Goal: Task Accomplishment & Management: Complete application form

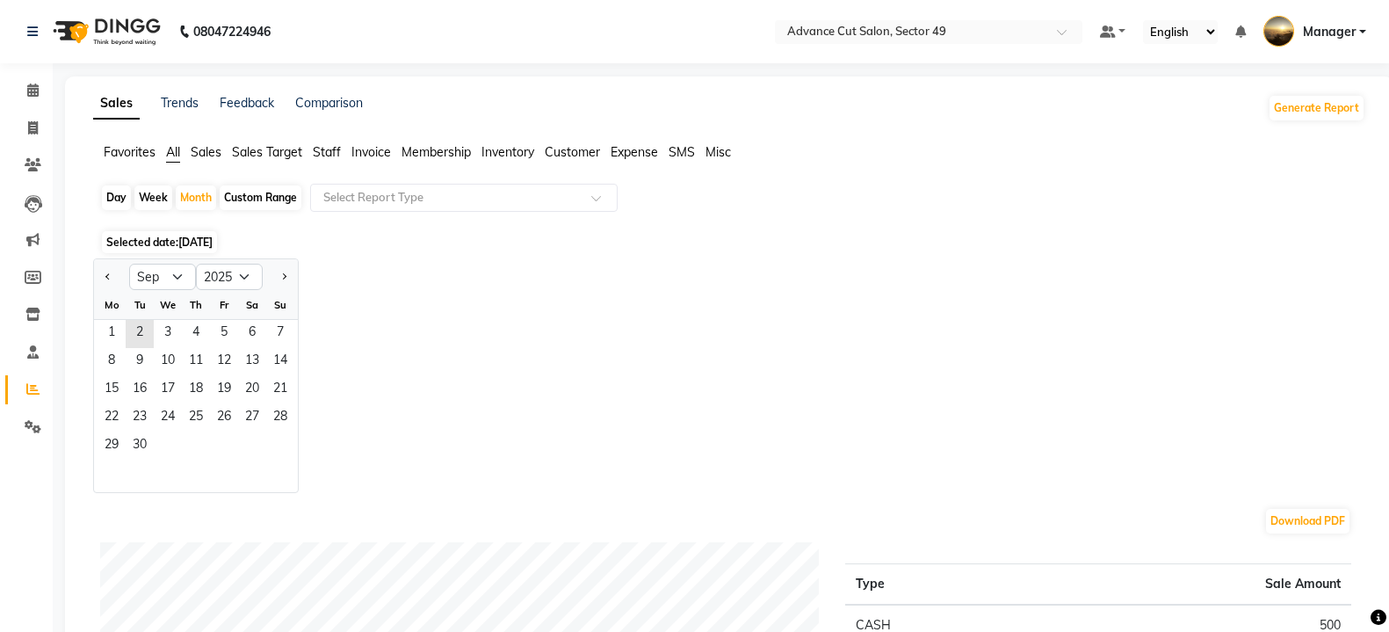
select select "9"
select select "2025"
click at [36, 125] on icon at bounding box center [33, 127] width 10 height 13
select select "service"
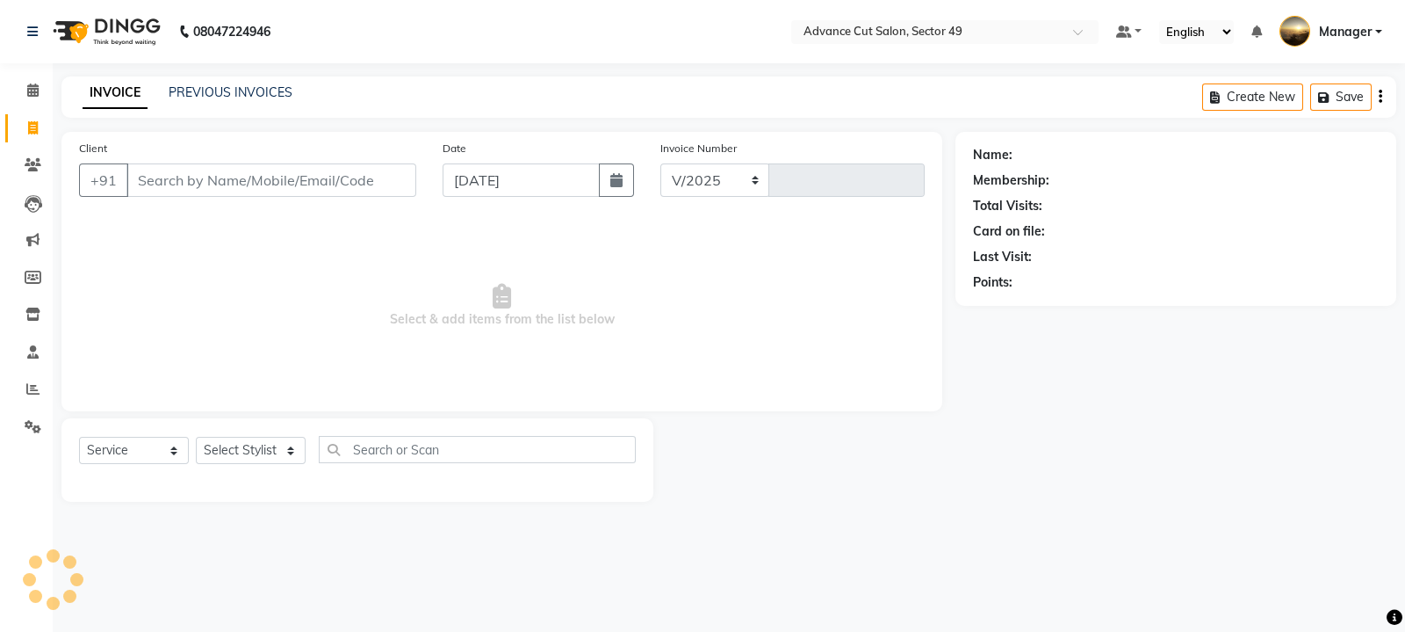
select select "4616"
type input "4790"
type input "9518260735"
click at [378, 169] on button "Add Client" at bounding box center [371, 179] width 90 height 33
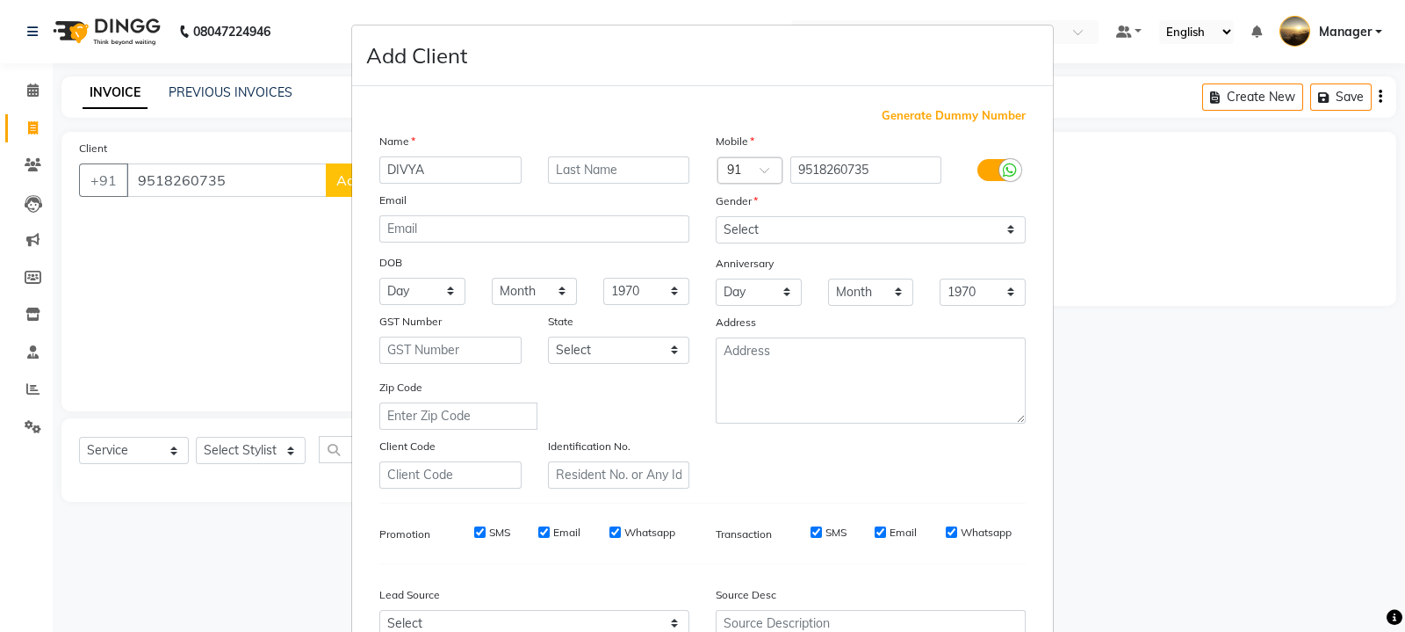
type input "DIVYA"
click at [792, 231] on select "Select [DEMOGRAPHIC_DATA] [DEMOGRAPHIC_DATA] Other Prefer Not To Say" at bounding box center [871, 229] width 310 height 27
select select "[DEMOGRAPHIC_DATA]"
click at [716, 217] on select "Select [DEMOGRAPHIC_DATA] [DEMOGRAPHIC_DATA] Other Prefer Not To Say" at bounding box center [871, 229] width 310 height 27
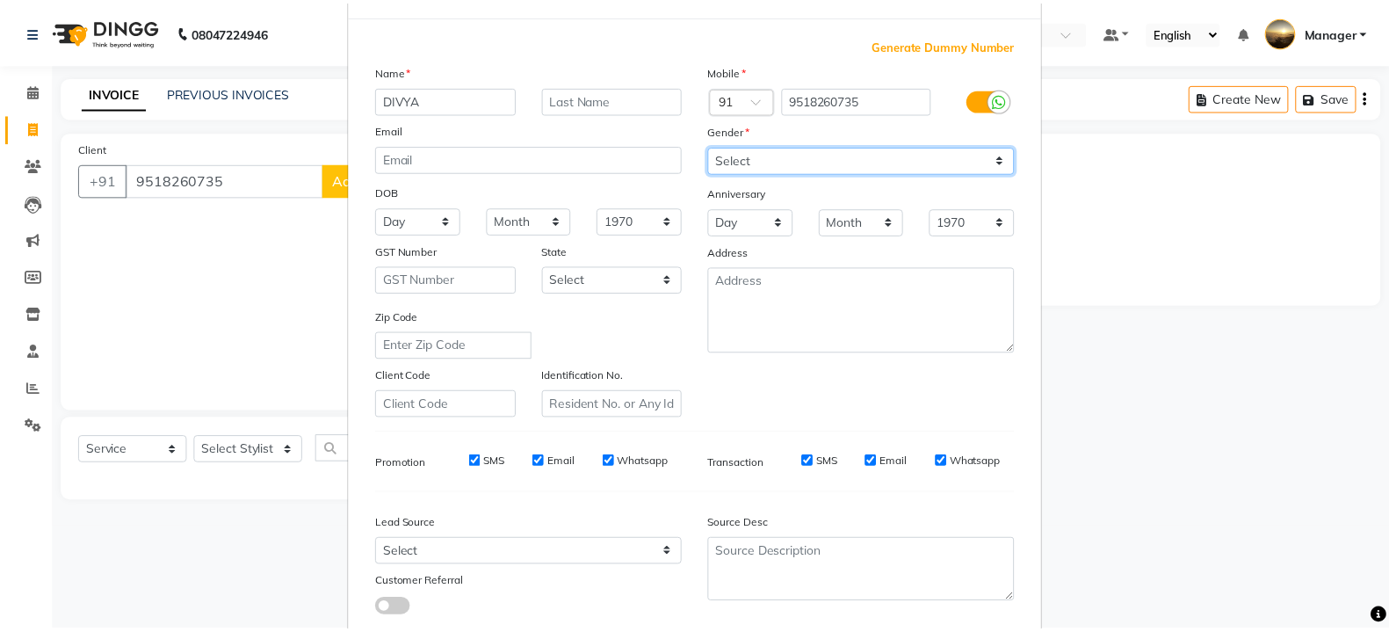
scroll to position [188, 0]
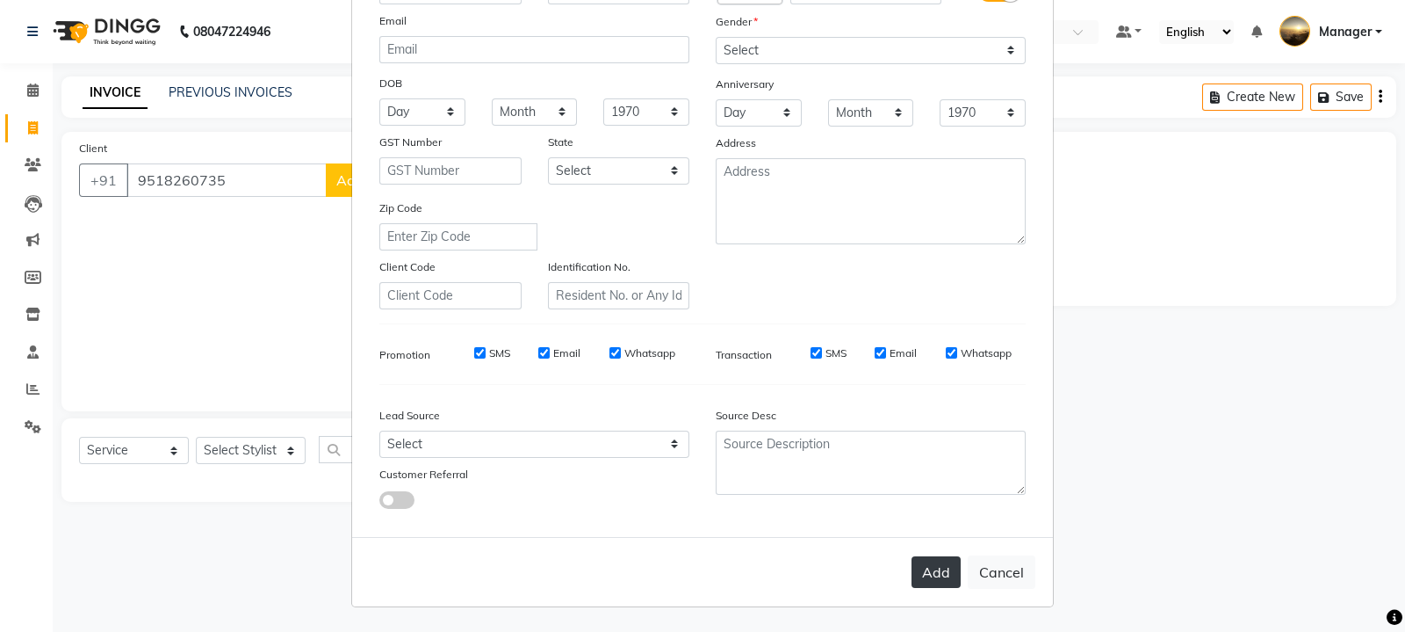
click at [918, 574] on button "Add" at bounding box center [936, 572] width 49 height 32
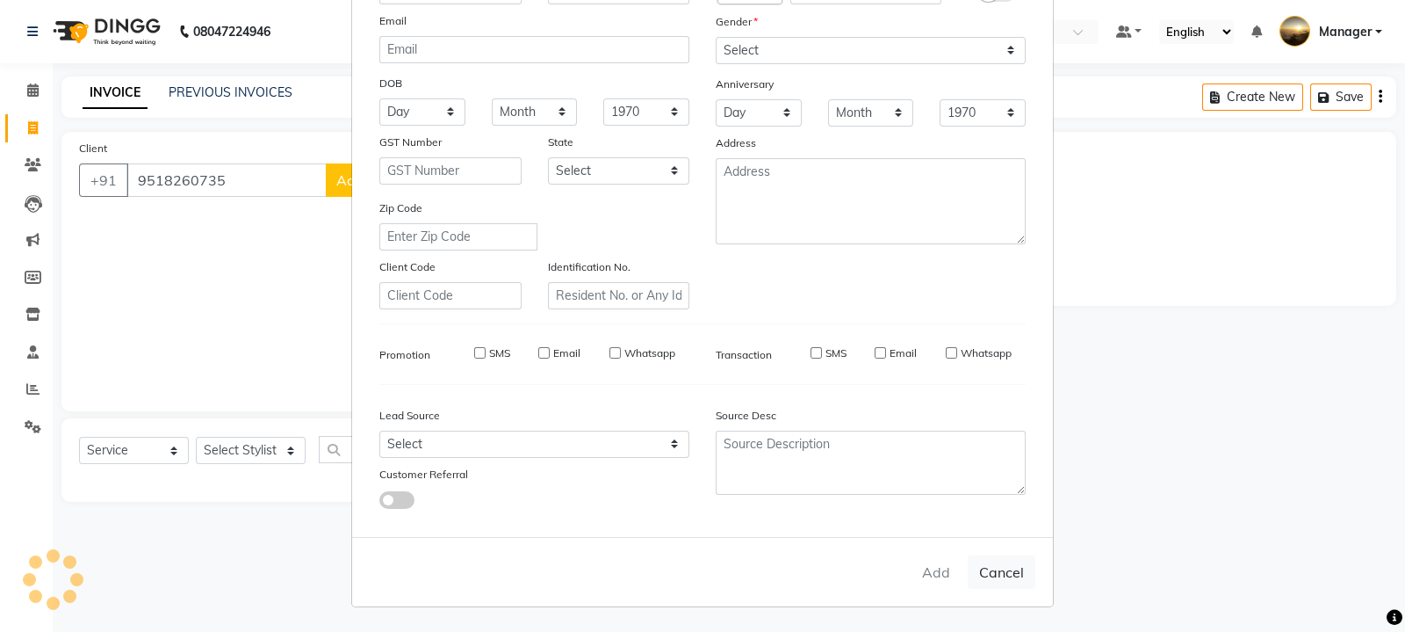
select select
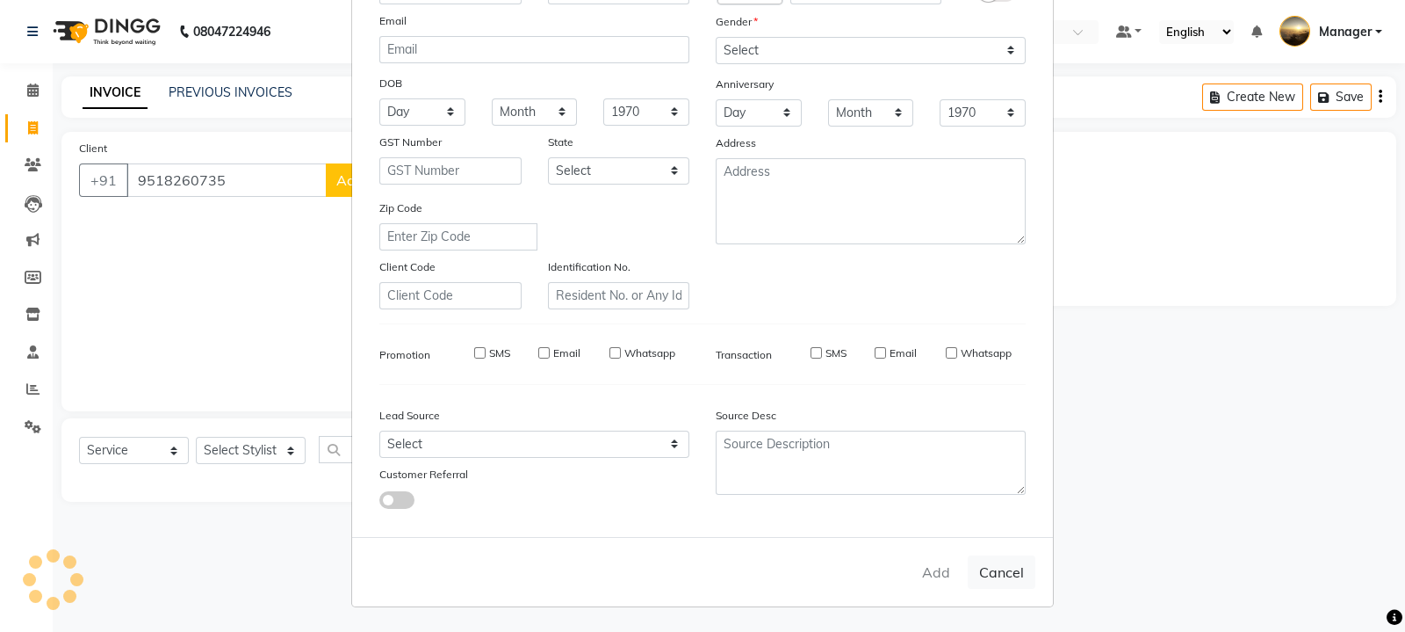
select select
checkbox input "false"
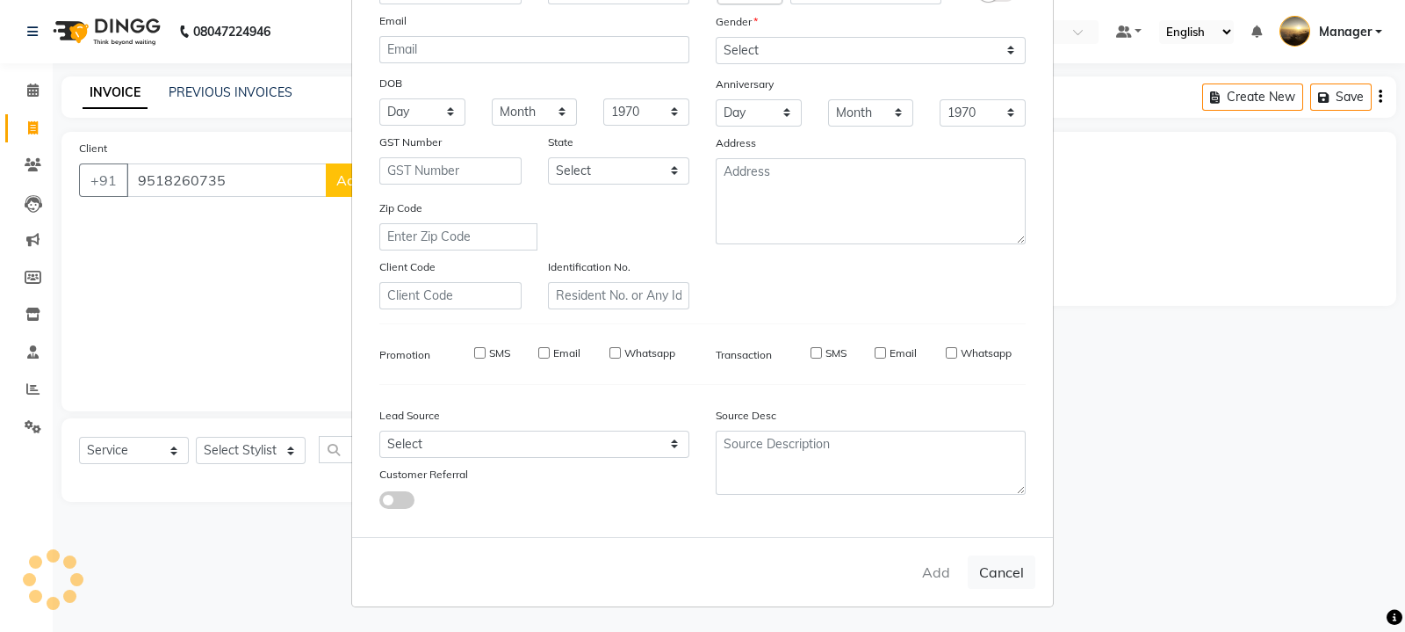
checkbox input "false"
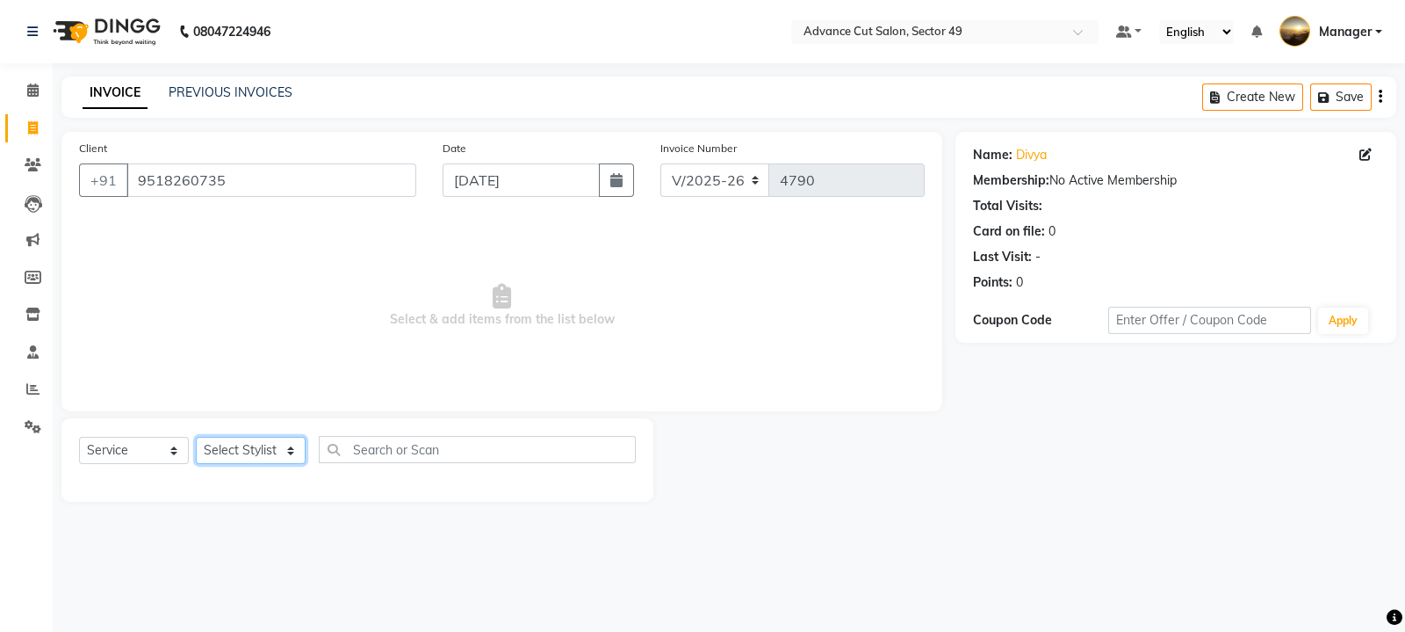
click at [278, 451] on select "Select Stylist [PERSON_NAME] [PERSON_NAME] Manager Navi product [PERSON_NAME] s…" at bounding box center [251, 450] width 110 height 27
select select "27619"
click at [196, 437] on select "Select Stylist [PERSON_NAME] [PERSON_NAME] Manager Navi product [PERSON_NAME] s…" at bounding box center [251, 450] width 110 height 27
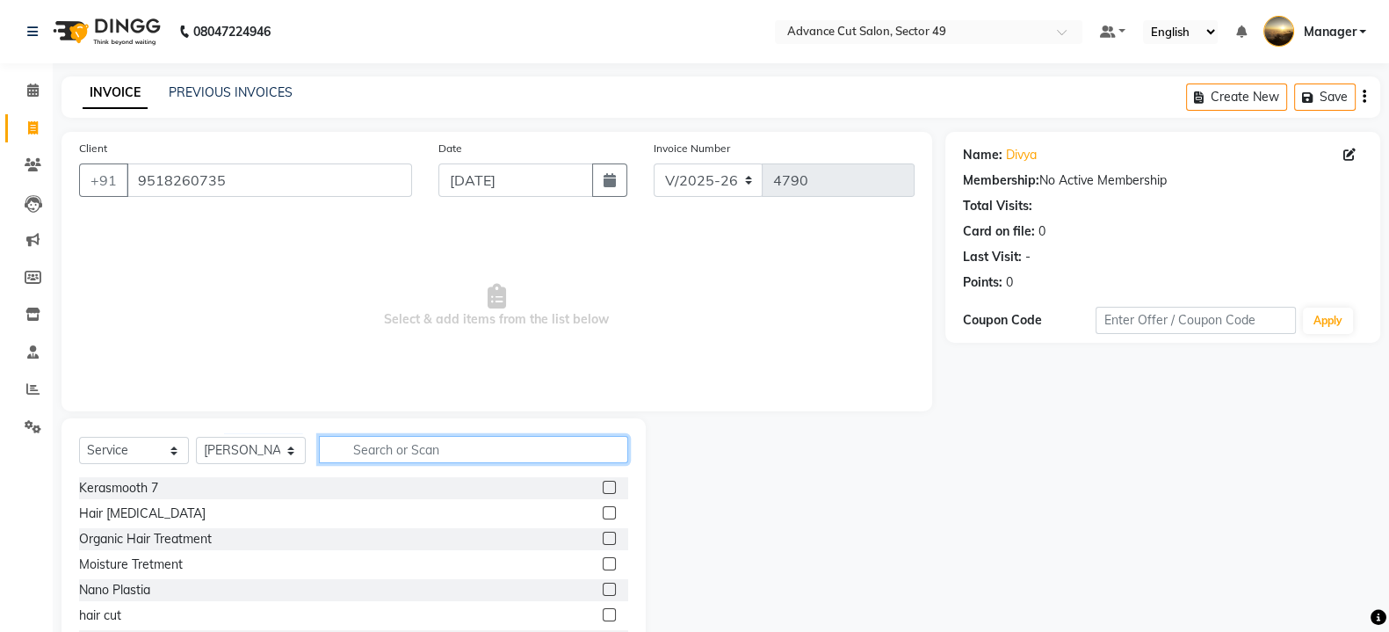
click at [374, 445] on input "text" at bounding box center [473, 449] width 309 height 27
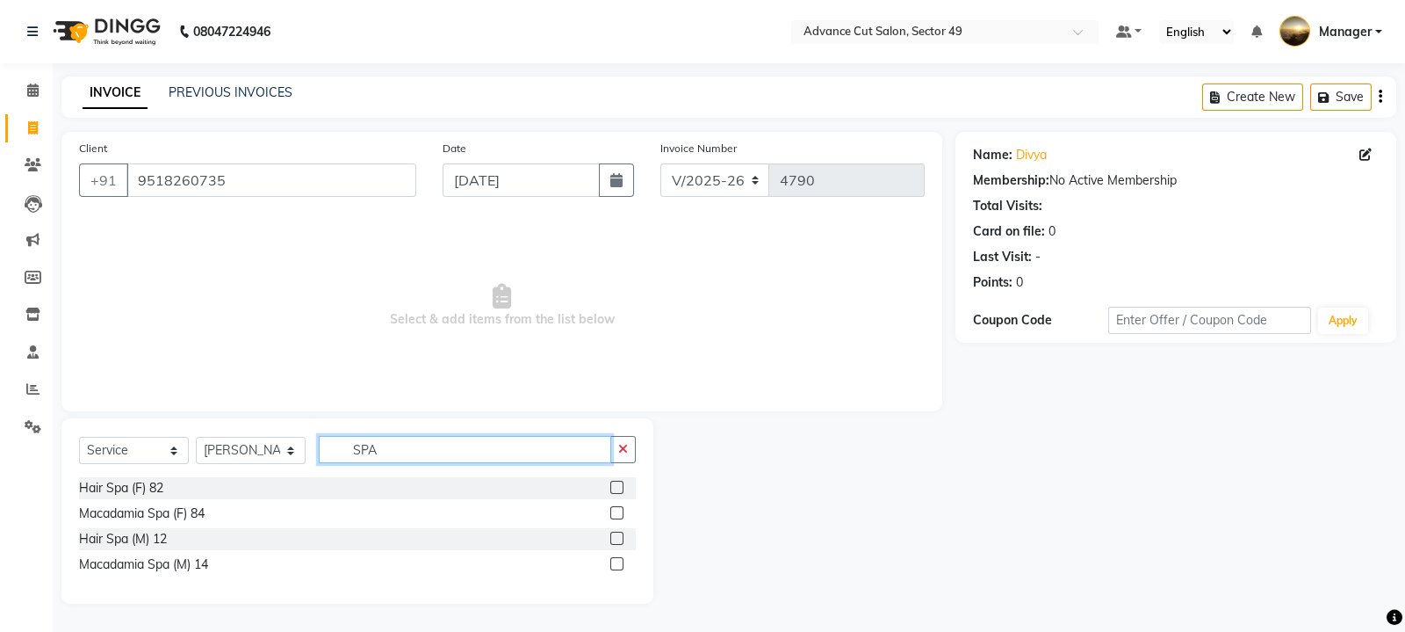
type input "SPA"
click at [615, 483] on label at bounding box center [616, 486] width 13 height 13
click at [615, 483] on input "checkbox" at bounding box center [615, 487] width 11 height 11
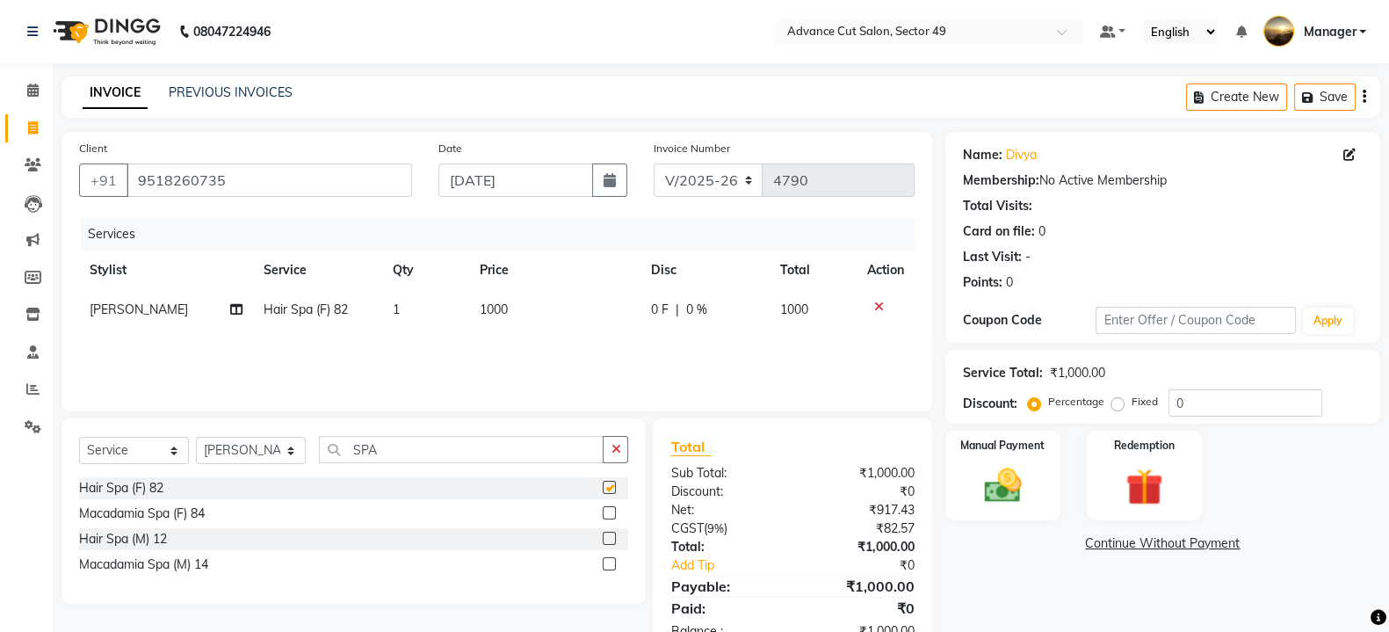
checkbox input "false"
click at [531, 309] on td "1000" at bounding box center [554, 310] width 171 height 40
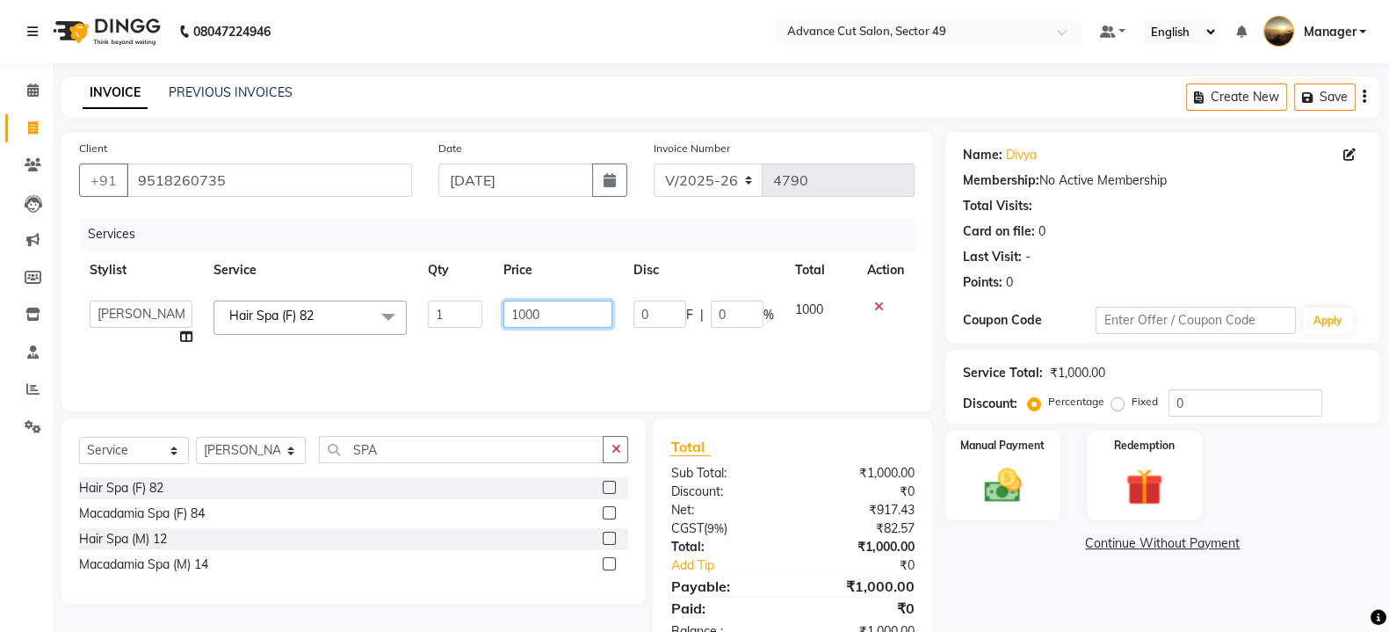
click at [591, 321] on input "1000" at bounding box center [558, 313] width 110 height 27
type input "1"
type input "2200"
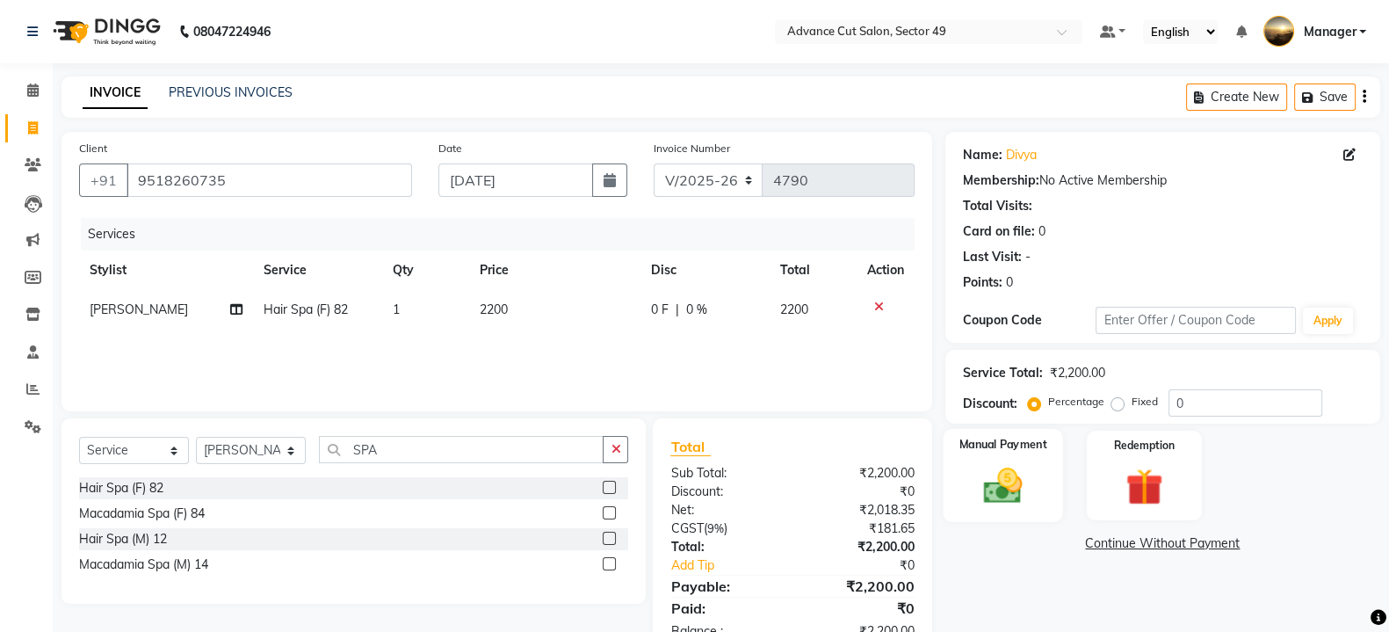
click at [1051, 488] on div "Manual Payment" at bounding box center [1002, 475] width 120 height 93
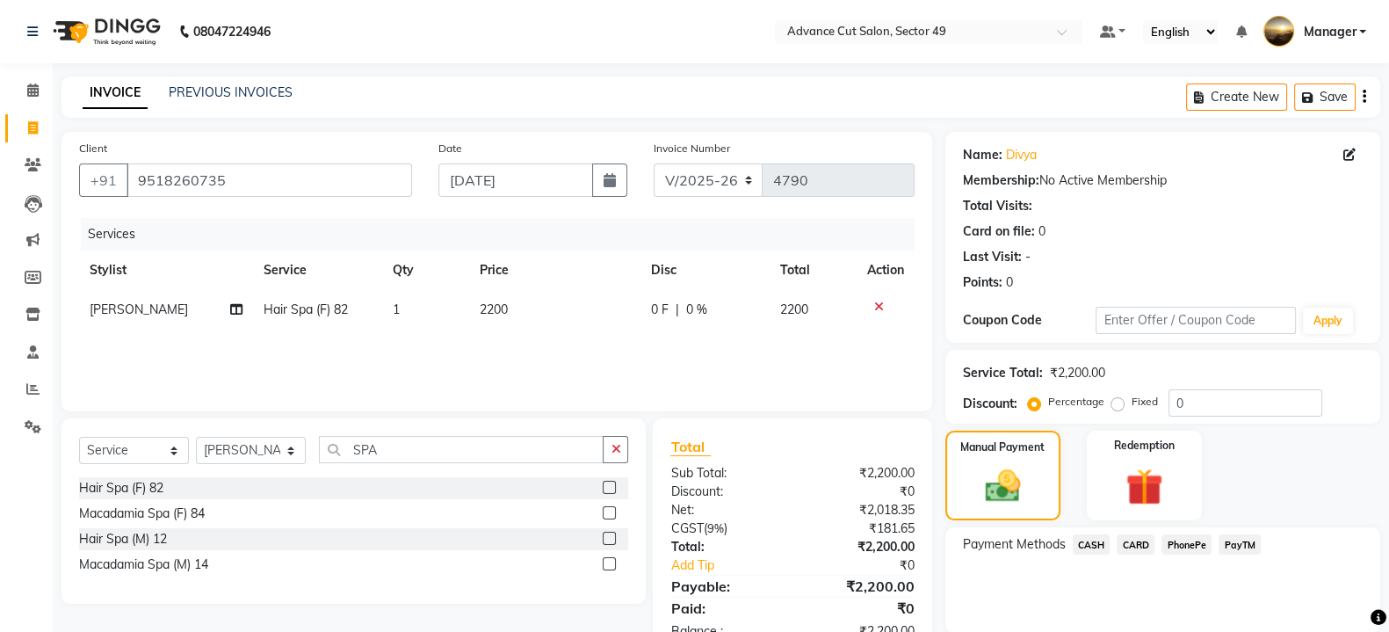
click at [1183, 546] on span "PhonePe" at bounding box center [1186, 544] width 50 height 20
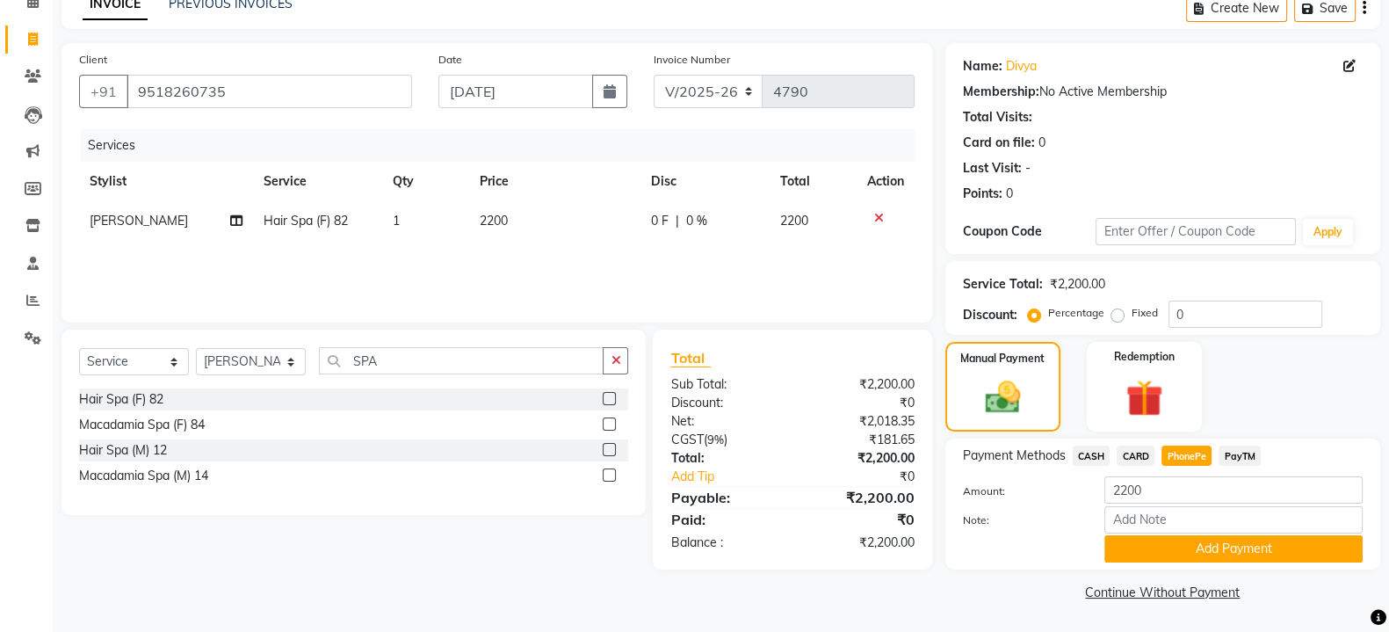
click at [1184, 546] on button "Add Payment" at bounding box center [1233, 548] width 258 height 27
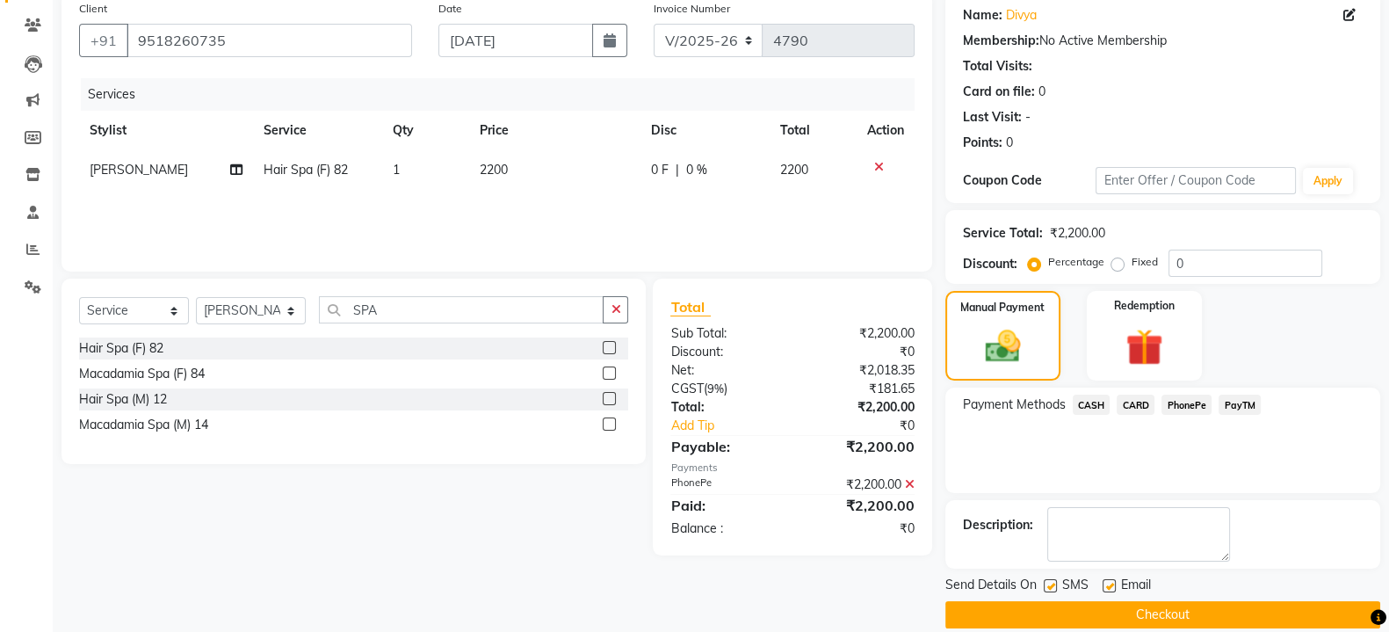
scroll to position [162, 0]
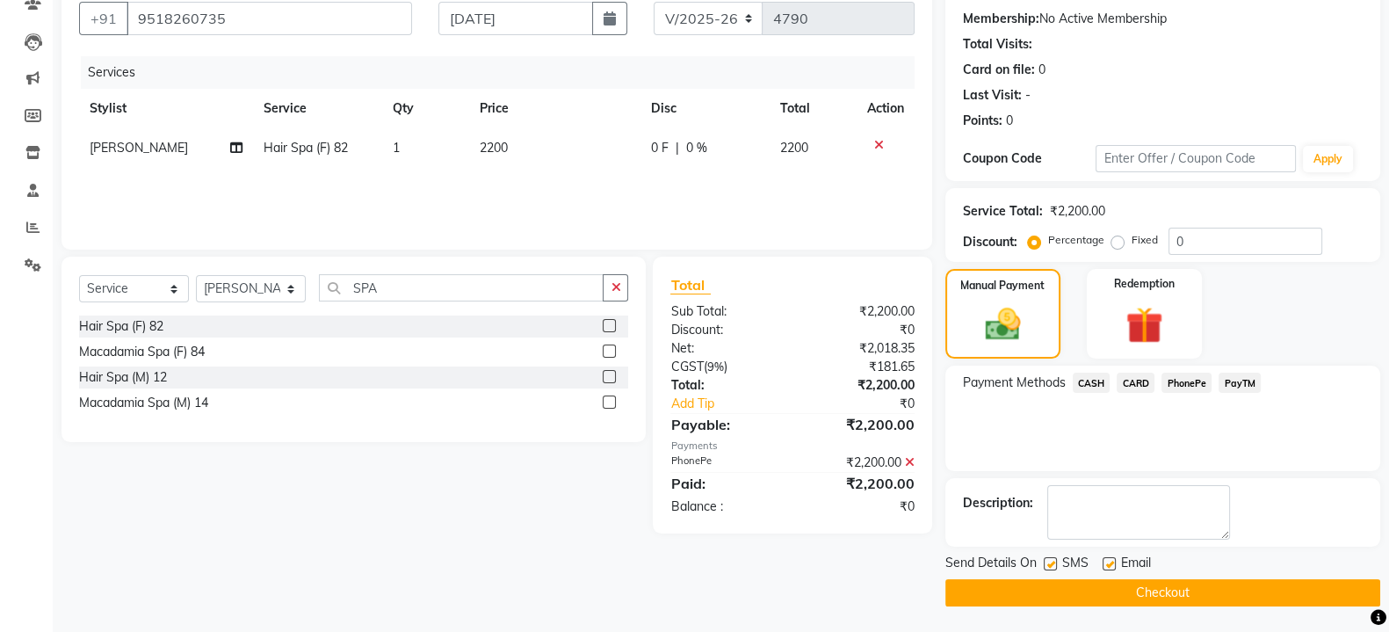
click at [1138, 581] on button "Checkout" at bounding box center [1162, 592] width 435 height 27
